Goal: Answer question/provide support: Share knowledge or assist other users

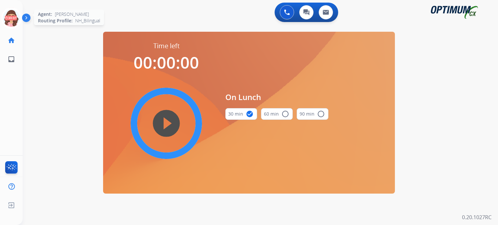
click at [7, 18] on icon at bounding box center [11, 18] width 21 height 21
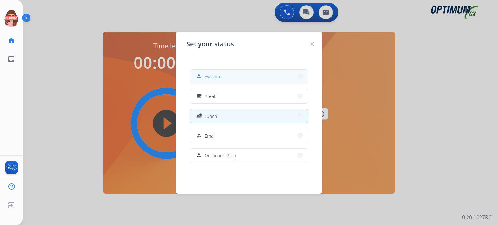
click at [204, 73] on div "how_to_reg" at bounding box center [199, 77] width 9 height 8
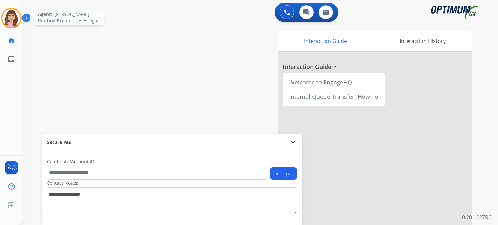
click at [9, 25] on img at bounding box center [11, 18] width 18 height 18
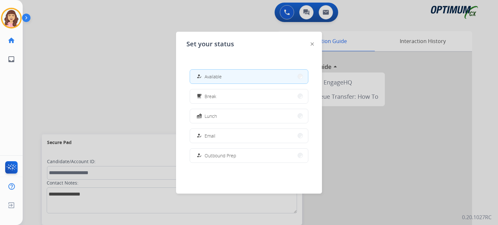
click at [136, 63] on div at bounding box center [249, 112] width 498 height 225
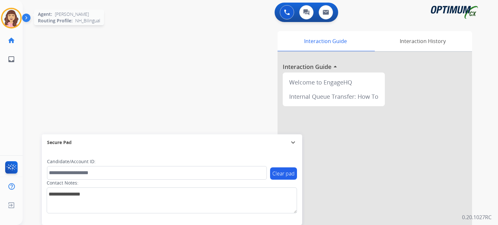
click at [13, 18] on img at bounding box center [11, 18] width 18 height 18
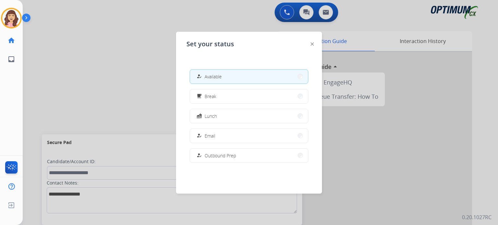
click at [83, 67] on div at bounding box center [249, 112] width 498 height 225
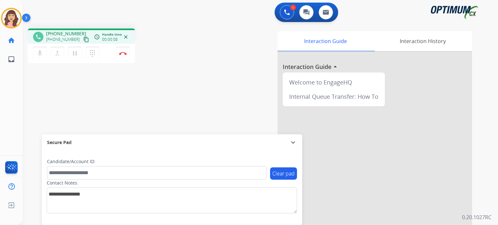
click at [83, 40] on mat-icon "content_copy" at bounding box center [86, 40] width 6 height 6
click at [123, 54] on img at bounding box center [123, 53] width 8 height 3
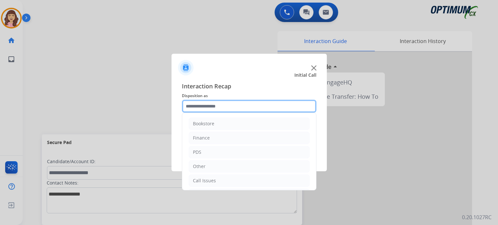
click at [211, 109] on input "text" at bounding box center [249, 106] width 135 height 13
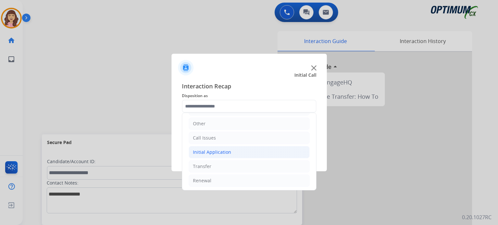
click at [210, 153] on div "Initial Application" at bounding box center [212, 152] width 38 height 6
click at [216, 151] on div "Initial Application" at bounding box center [212, 152] width 38 height 6
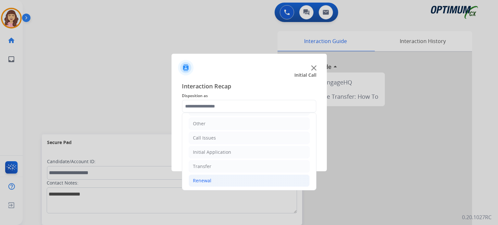
click at [212, 181] on li "Renewal" at bounding box center [249, 181] width 121 height 12
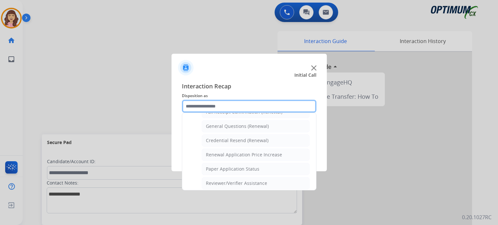
scroll to position [186, 0]
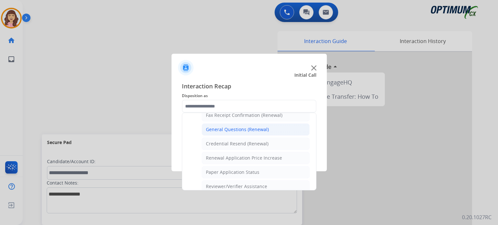
click at [229, 127] on div "General Questions (Renewal)" at bounding box center [237, 130] width 63 height 6
type input "**********"
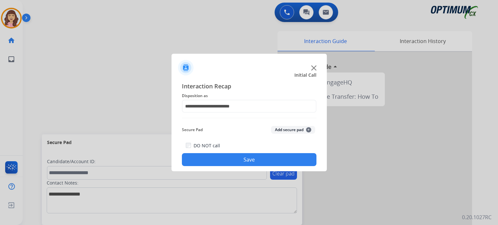
click at [239, 160] on button "Save" at bounding box center [249, 159] width 135 height 13
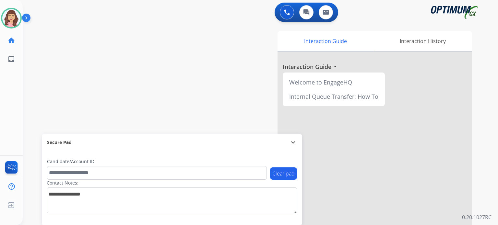
click at [106, 42] on div "swap_horiz Break voice bridge close_fullscreen Connect 3-Way Call merge_type Se…" at bounding box center [253, 158] width 460 height 271
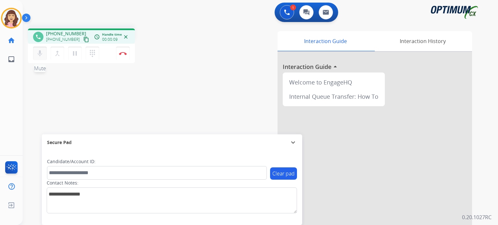
click at [38, 54] on mat-icon "mic" at bounding box center [40, 54] width 8 height 8
click at [38, 54] on mat-icon "mic_off" at bounding box center [40, 54] width 8 height 8
click at [83, 40] on mat-icon "content_copy" at bounding box center [86, 40] width 6 height 6
click at [127, 115] on div "phone [PHONE_NUMBER] [PHONE_NUMBER] content_copy access_time Call metrics Queue…" at bounding box center [253, 158] width 460 height 271
click at [100, 119] on div "phone [PHONE_NUMBER] [PHONE_NUMBER] content_copy access_time Call metrics Queue…" at bounding box center [253, 158] width 460 height 271
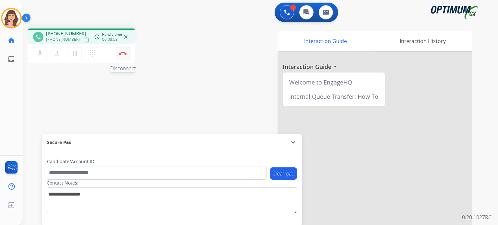
click at [124, 54] on img at bounding box center [123, 53] width 8 height 3
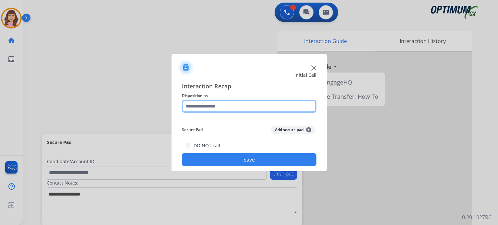
click at [210, 107] on input "text" at bounding box center [249, 106] width 135 height 13
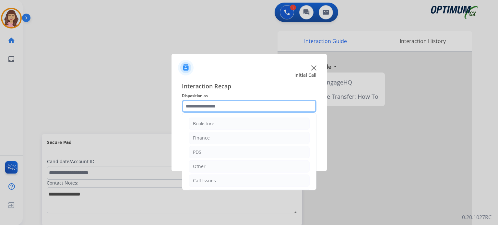
scroll to position [43, 0]
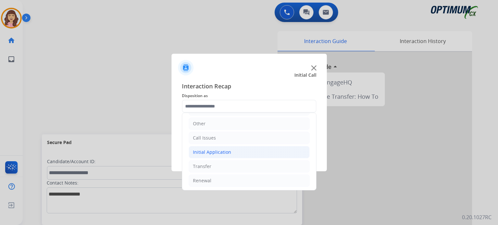
click at [209, 153] on div "Initial Application" at bounding box center [212, 152] width 38 height 6
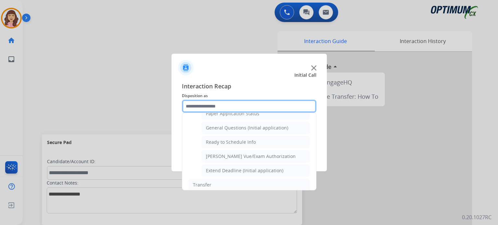
scroll to position [372, 0]
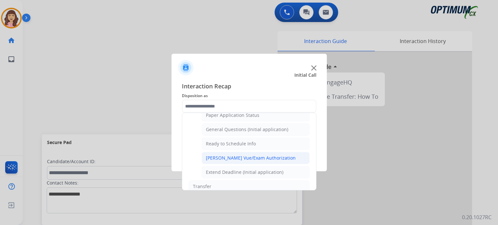
click at [249, 155] on div "[PERSON_NAME] Vue/Exam Authorization" at bounding box center [251, 158] width 90 height 6
type input "**********"
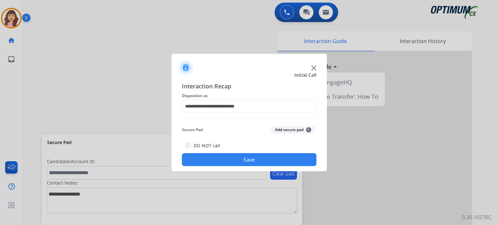
click at [239, 157] on button "Save" at bounding box center [249, 159] width 135 height 13
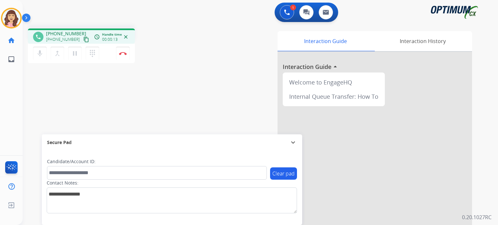
click at [83, 39] on mat-icon "content_copy" at bounding box center [86, 40] width 6 height 6
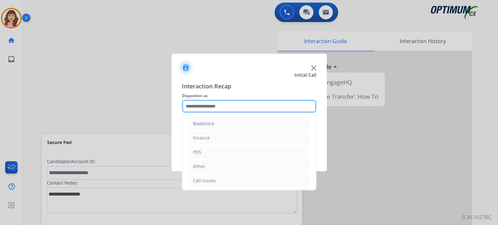
click at [206, 103] on input "text" at bounding box center [249, 106] width 135 height 13
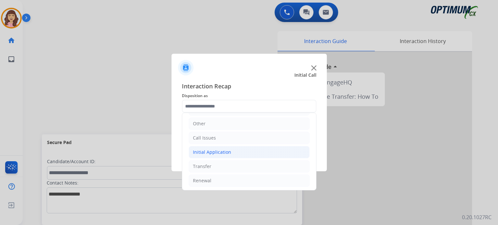
click at [225, 151] on div "Initial Application" at bounding box center [212, 152] width 38 height 6
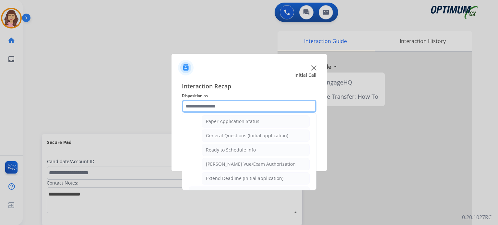
scroll to position [369, 0]
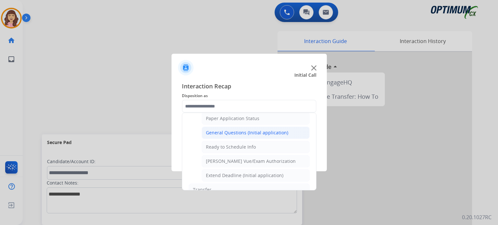
click at [241, 134] on li "General Questions (Initial application)" at bounding box center [256, 133] width 108 height 12
type input "**********"
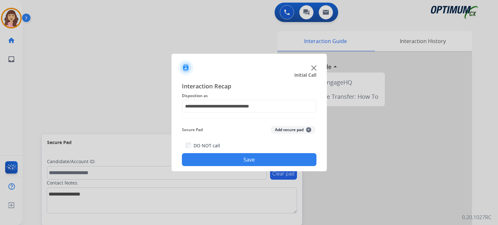
click at [247, 156] on button "Save" at bounding box center [249, 159] width 135 height 13
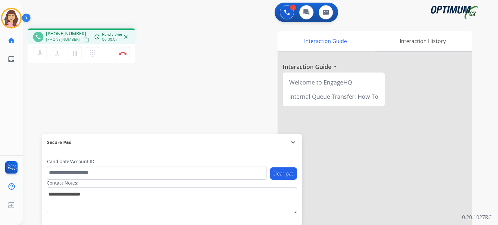
click at [83, 40] on mat-icon "content_copy" at bounding box center [86, 40] width 6 height 6
click at [39, 51] on mat-icon "mic" at bounding box center [40, 54] width 8 height 8
click at [39, 51] on mat-icon "mic_off" at bounding box center [40, 54] width 8 height 8
click at [39, 53] on mat-icon "mic" at bounding box center [40, 54] width 8 height 8
click at [39, 53] on mat-icon "mic_off" at bounding box center [40, 54] width 8 height 8
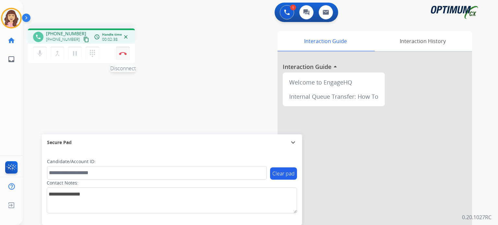
click at [125, 53] on img at bounding box center [123, 53] width 8 height 3
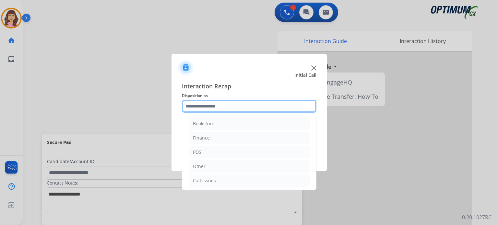
click at [218, 107] on input "text" at bounding box center [249, 106] width 135 height 13
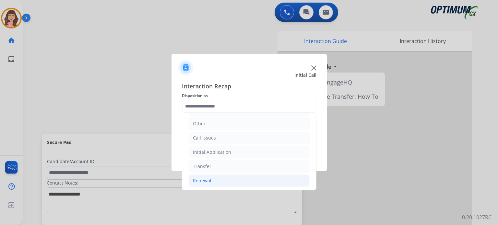
click at [213, 176] on li "Renewal" at bounding box center [249, 181] width 121 height 12
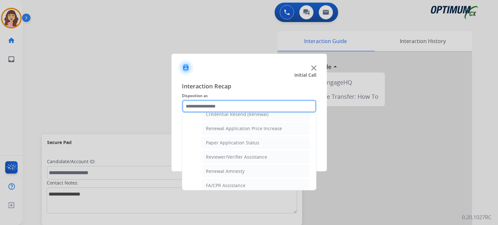
scroll to position [214, 0]
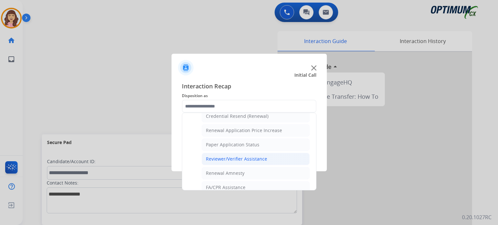
click at [242, 153] on li "Reviewer/Verifier Assistance" at bounding box center [256, 159] width 108 height 12
type input "**********"
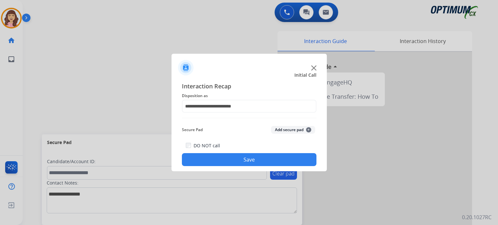
click at [244, 158] on button "Save" at bounding box center [249, 159] width 135 height 13
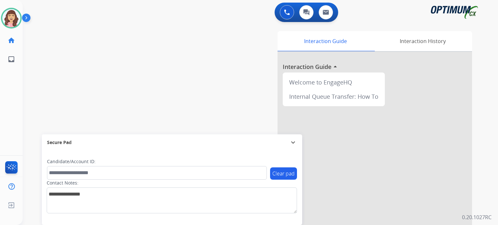
click at [376, 199] on div at bounding box center [375, 173] width 195 height 242
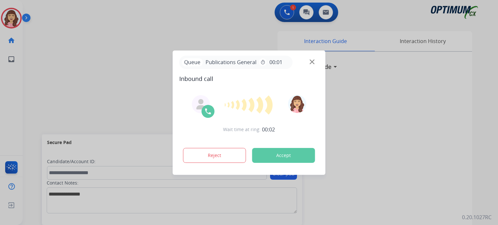
click at [118, 24] on div at bounding box center [249, 112] width 498 height 225
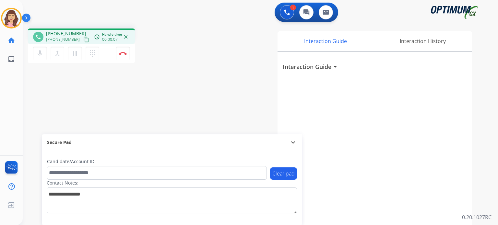
click at [83, 39] on mat-icon "content_copy" at bounding box center [86, 40] width 6 height 6
click at [42, 53] on mat-icon "mic" at bounding box center [40, 54] width 8 height 8
click at [42, 53] on mat-icon "mic_off" at bounding box center [40, 54] width 8 height 8
click at [122, 55] on button "Disconnect" at bounding box center [123, 54] width 14 height 14
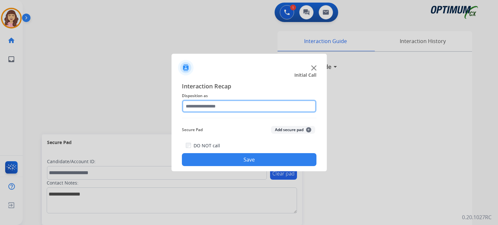
click at [218, 107] on input "text" at bounding box center [249, 106] width 135 height 13
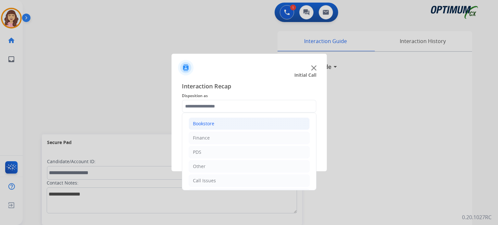
click at [221, 127] on li "Bookstore" at bounding box center [249, 124] width 121 height 12
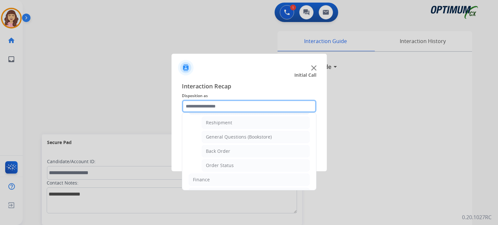
scroll to position [13, 0]
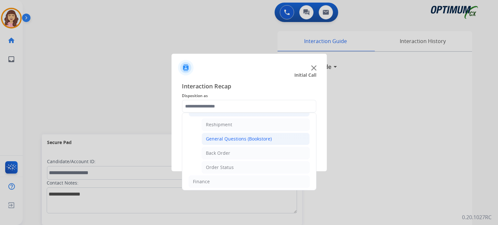
click at [233, 139] on div "General Questions (Bookstore)" at bounding box center [239, 139] width 66 height 6
type input "**********"
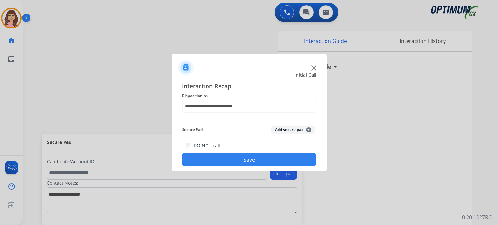
click at [246, 159] on button "Save" at bounding box center [249, 159] width 135 height 13
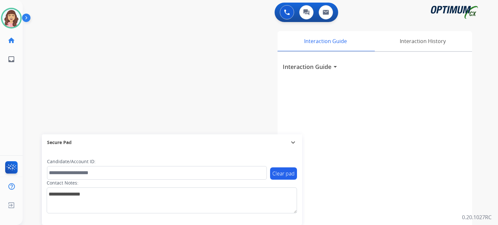
click at [108, 81] on div "swap_horiz Break voice bridge close_fullscreen Connect 3-Way Call merge_type Se…" at bounding box center [253, 158] width 460 height 271
click at [326, 203] on div "Interaction Guide arrow_drop_down" at bounding box center [375, 173] width 195 height 242
click at [109, 96] on div "swap_horiz Break voice bridge close_fullscreen Connect 3-Way Call merge_type Se…" at bounding box center [253, 158] width 460 height 271
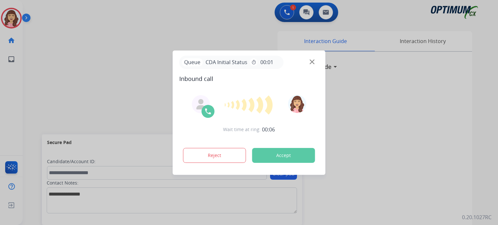
click at [10, 54] on div at bounding box center [249, 112] width 498 height 225
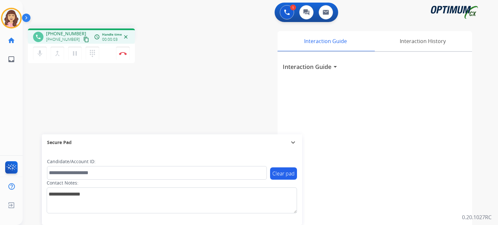
click at [83, 91] on div "phone [PHONE_NUMBER] [PHONE_NUMBER] content_copy access_time Call metrics Queue…" at bounding box center [253, 158] width 460 height 271
click at [83, 39] on mat-icon "content_copy" at bounding box center [86, 40] width 6 height 6
click at [121, 56] on button "Disconnect" at bounding box center [123, 54] width 14 height 14
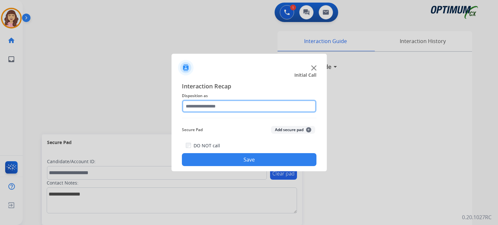
click at [207, 105] on input "text" at bounding box center [249, 106] width 135 height 13
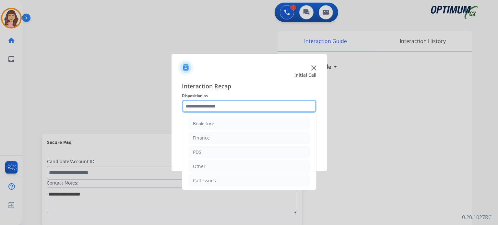
scroll to position [43, 0]
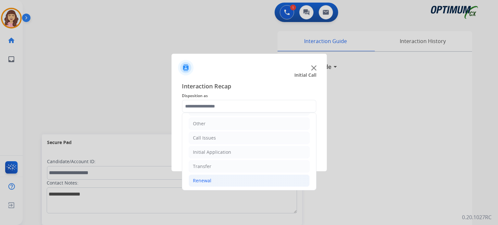
click at [214, 179] on li "Renewal" at bounding box center [249, 181] width 121 height 12
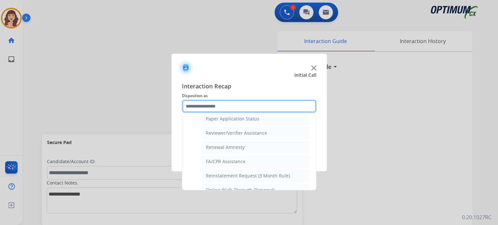
scroll to position [240, 0]
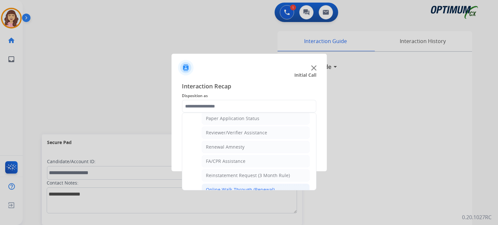
click at [249, 187] on div "Online Walk-Through (Renewal)" at bounding box center [240, 190] width 69 height 6
type input "**********"
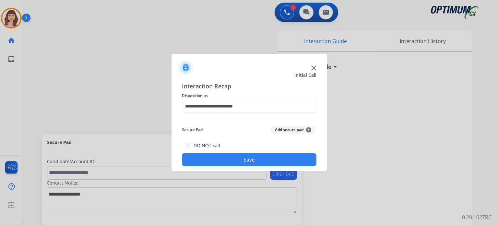
click at [242, 161] on button "Save" at bounding box center [249, 159] width 135 height 13
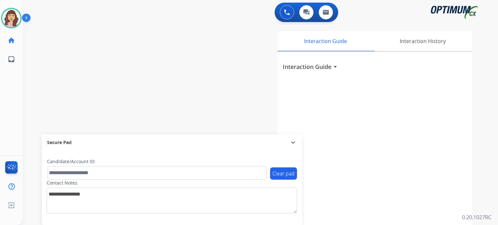
click at [118, 51] on div "swap_horiz Break voice bridge close_fullscreen Connect 3-Way Call merge_type Se…" at bounding box center [253, 158] width 460 height 271
click at [74, 121] on div "swap_horiz Break voice bridge close_fullscreen Connect 3-Way Call merge_type Se…" at bounding box center [253, 158] width 460 height 271
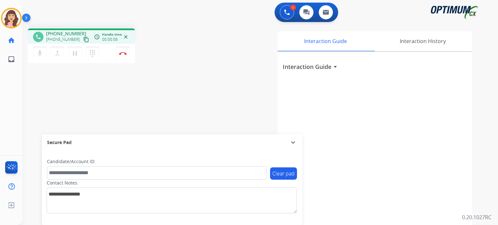
click at [83, 42] on mat-icon "content_copy" at bounding box center [86, 40] width 6 height 6
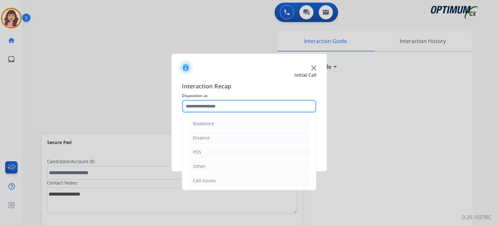
click at [224, 106] on input "text" at bounding box center [249, 106] width 135 height 13
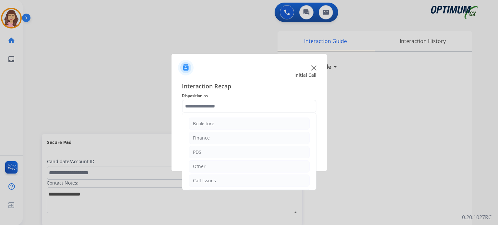
click at [311, 143] on ul "Bookstore Finance PDS Other Call Issues Initial Application Transfer Renewal" at bounding box center [249, 173] width 134 height 121
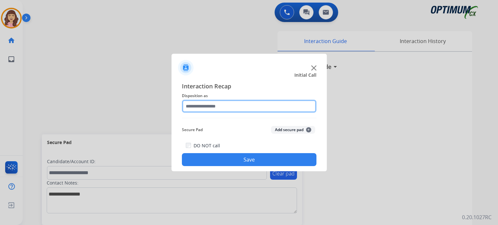
click at [301, 104] on input "text" at bounding box center [249, 106] width 135 height 13
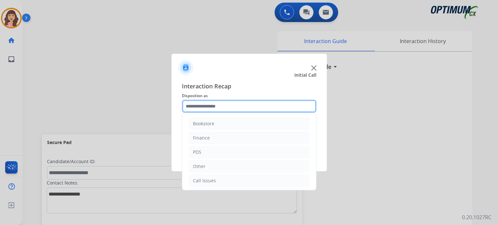
scroll to position [43, 0]
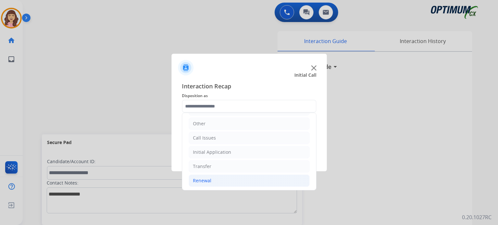
click at [216, 179] on li "Renewal" at bounding box center [249, 181] width 121 height 12
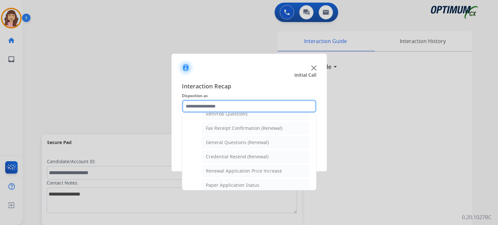
scroll to position [180, 0]
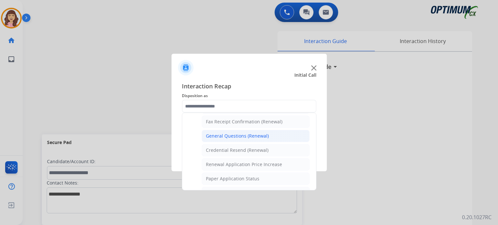
click at [262, 130] on li "General Questions (Renewal)" at bounding box center [256, 136] width 108 height 12
type input "**********"
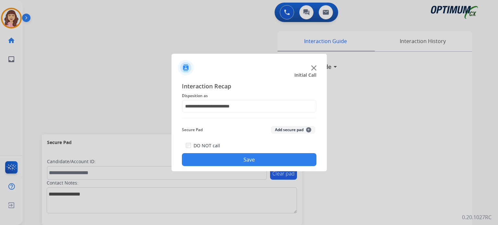
click at [248, 161] on button "Save" at bounding box center [249, 159] width 135 height 13
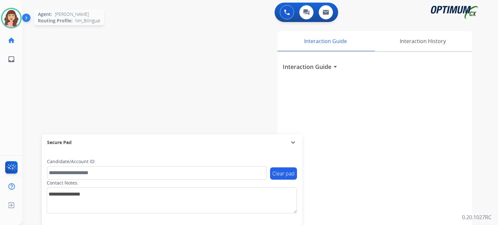
click at [14, 21] on img at bounding box center [11, 18] width 18 height 18
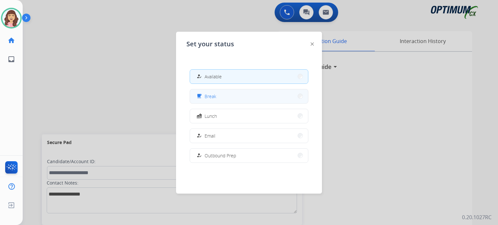
click at [214, 100] on button "free_breakfast Break" at bounding box center [249, 97] width 118 height 14
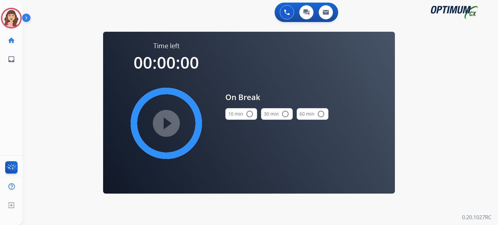
click at [246, 111] on mat-icon "radio_button_unchecked" at bounding box center [250, 114] width 8 height 8
click at [167, 121] on mat-icon "play_circle_filled" at bounding box center [167, 124] width 8 height 8
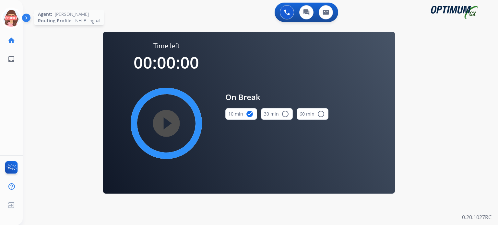
click at [10, 17] on icon at bounding box center [11, 18] width 21 height 21
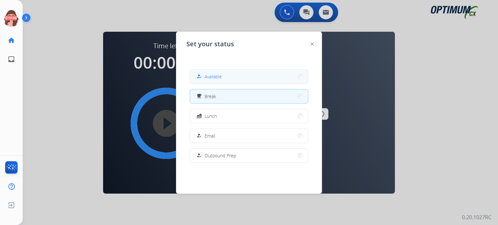
click at [210, 79] on span "Available" at bounding box center [213, 76] width 17 height 7
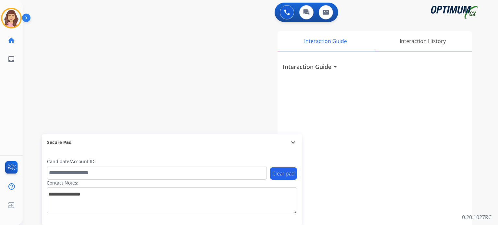
click at [97, 61] on div "swap_horiz Break voice bridge close_fullscreen Connect 3-Way Call merge_type Se…" at bounding box center [253, 158] width 460 height 271
click at [11, 19] on img at bounding box center [11, 18] width 18 height 18
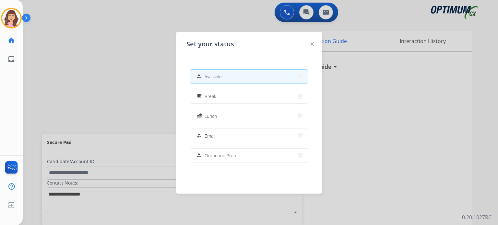
click at [80, 95] on div at bounding box center [249, 112] width 498 height 225
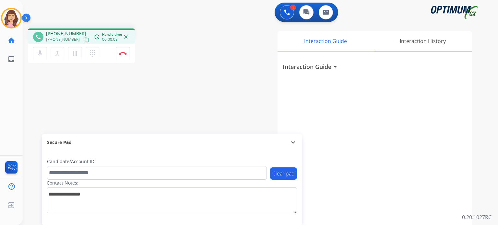
click at [83, 40] on mat-icon "content_copy" at bounding box center [86, 40] width 6 height 6
click at [75, 53] on mat-icon "pause" at bounding box center [75, 54] width 8 height 8
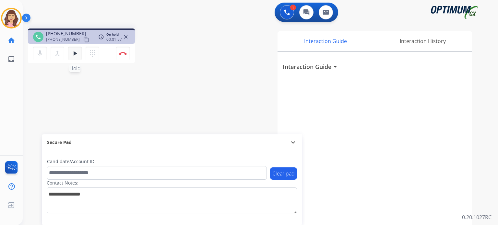
click at [71, 53] on mat-icon "play_arrow" at bounding box center [75, 54] width 8 height 8
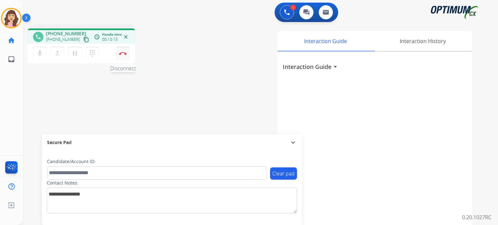
click at [123, 55] on img at bounding box center [123, 53] width 8 height 3
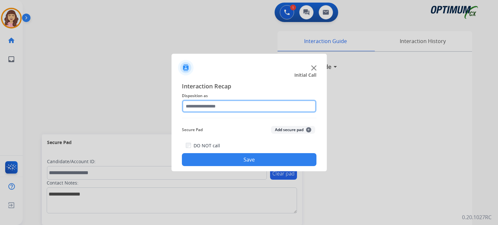
click at [224, 107] on input "text" at bounding box center [249, 106] width 135 height 13
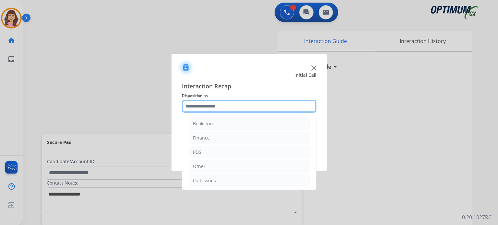
scroll to position [43, 0]
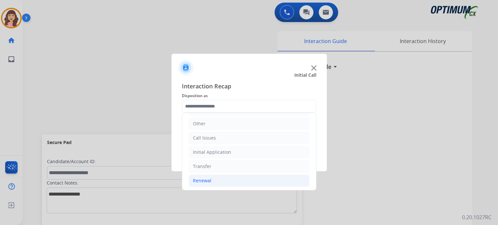
click at [210, 178] on div "Renewal" at bounding box center [202, 181] width 18 height 6
click at [221, 150] on div "Initial Application" at bounding box center [212, 152] width 38 height 6
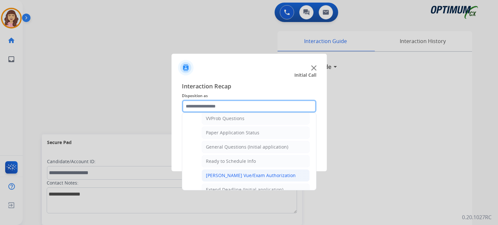
scroll to position [352, 0]
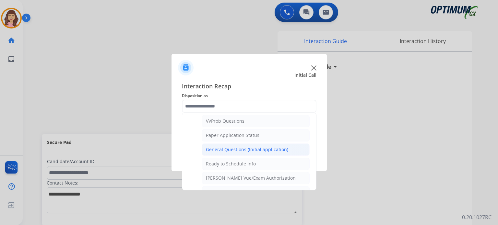
click at [240, 147] on div "General Questions (Initial application)" at bounding box center [247, 150] width 82 height 6
type input "**********"
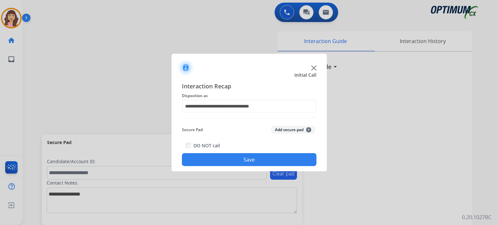
click at [237, 159] on button "Save" at bounding box center [249, 159] width 135 height 13
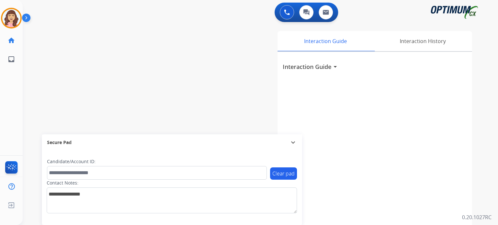
click at [53, 55] on div "swap_horiz Break voice bridge close_fullscreen Connect 3-Way Call merge_type Se…" at bounding box center [253, 158] width 460 height 271
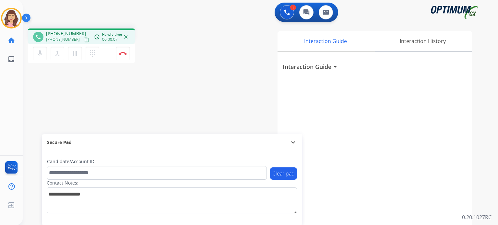
click at [83, 40] on mat-icon "content_copy" at bounding box center [86, 40] width 6 height 6
click at [124, 52] on img at bounding box center [123, 53] width 8 height 3
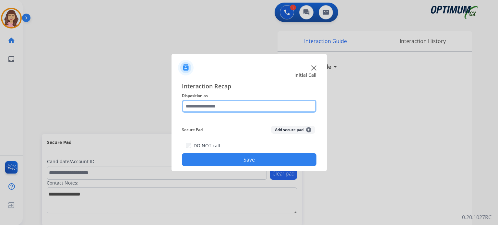
click at [210, 105] on input "text" at bounding box center [249, 106] width 135 height 13
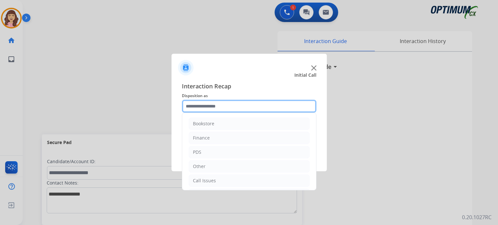
scroll to position [43, 0]
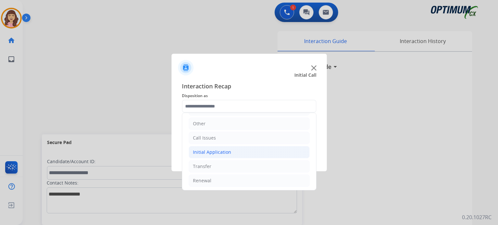
click at [224, 152] on div "Initial Application" at bounding box center [212, 152] width 38 height 6
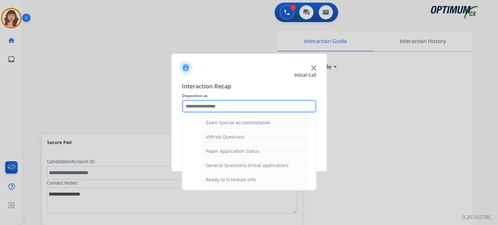
scroll to position [341, 0]
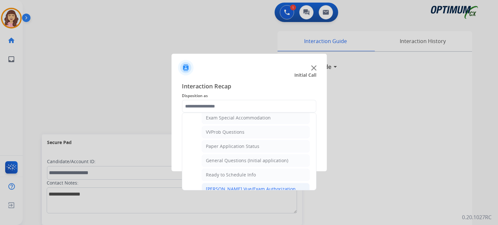
click at [252, 186] on div "[PERSON_NAME] Vue/Exam Authorization" at bounding box center [251, 189] width 90 height 6
type input "**********"
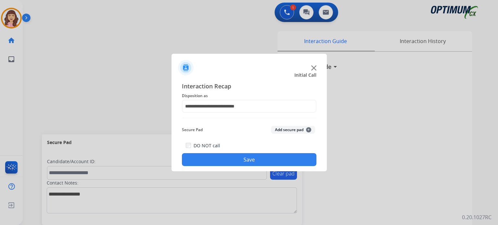
click at [245, 163] on button "Save" at bounding box center [249, 159] width 135 height 13
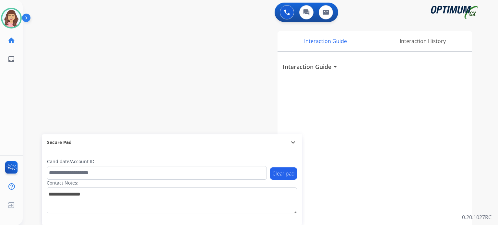
drag, startPoint x: 91, startPoint y: 53, endPoint x: 87, endPoint y: 33, distance: 19.9
click at [91, 53] on div "swap_horiz Break voice bridge close_fullscreen Connect 3-Way Call merge_type Se…" at bounding box center [253, 158] width 460 height 271
click at [9, 17] on img at bounding box center [11, 18] width 18 height 18
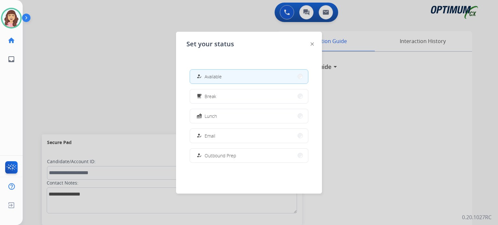
scroll to position [162, 0]
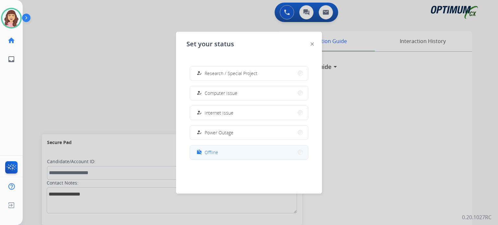
click at [223, 151] on button "work_off Offline" at bounding box center [249, 153] width 118 height 14
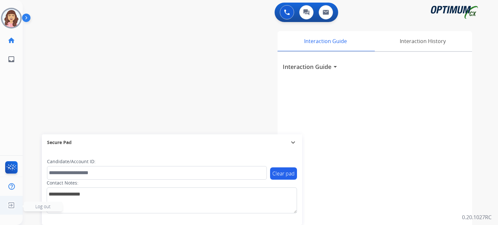
click at [8, 208] on img at bounding box center [12, 206] width 12 height 12
